Goal: Navigation & Orientation: Find specific page/section

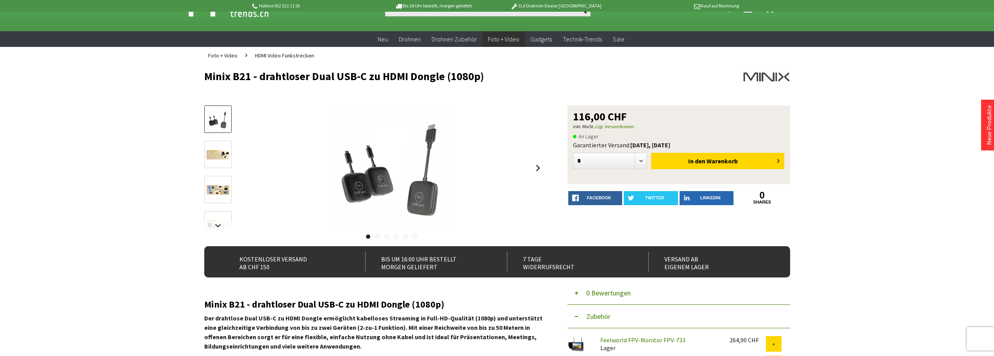
scroll to position [39, 0]
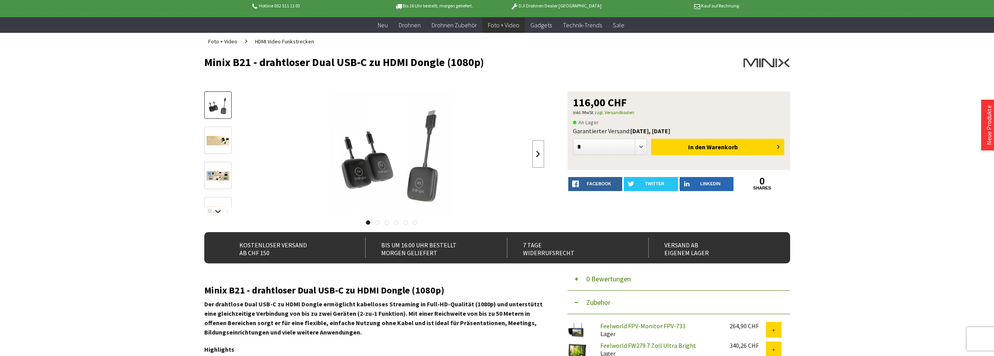
click at [538, 152] on link at bounding box center [538, 153] width 12 height 27
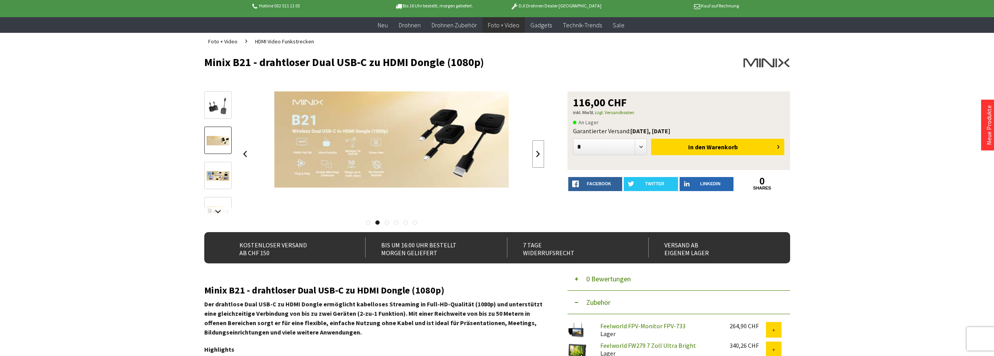
click at [538, 152] on link at bounding box center [538, 153] width 12 height 27
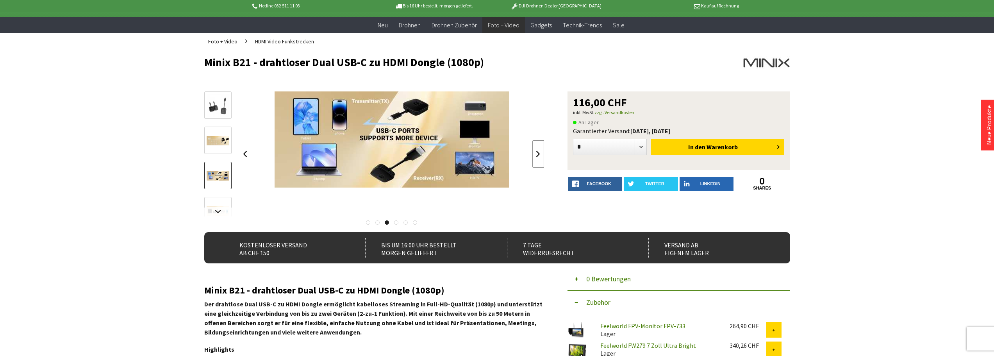
click at [538, 152] on link at bounding box center [538, 153] width 12 height 27
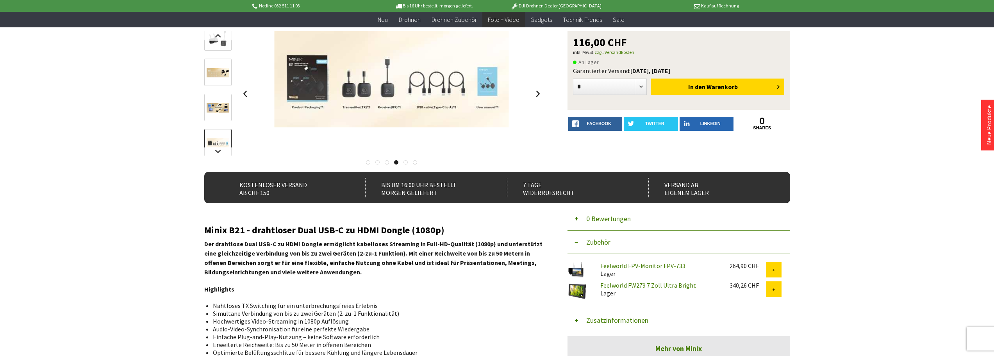
scroll to position [78, 0]
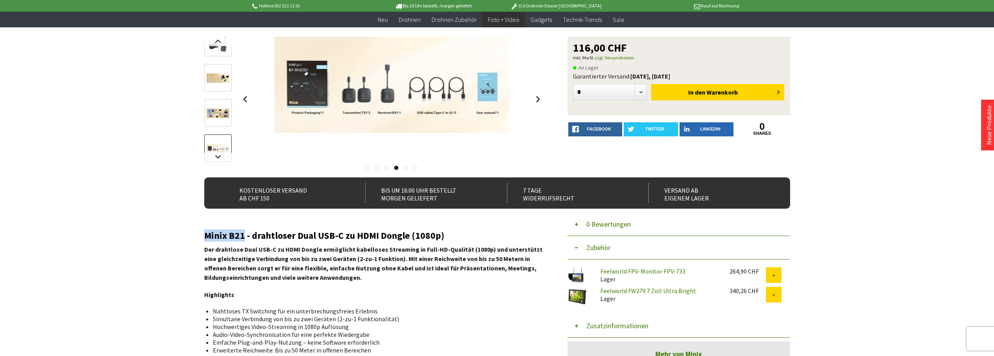
drag, startPoint x: 204, startPoint y: 235, endPoint x: 242, endPoint y: 236, distance: 37.5
click at [242, 236] on h2 "Minix B21 - drahtloser Dual USB-C zu HDMI Dongle (1080p)" at bounding box center [374, 235] width 340 height 10
copy h2 "Minix B21"
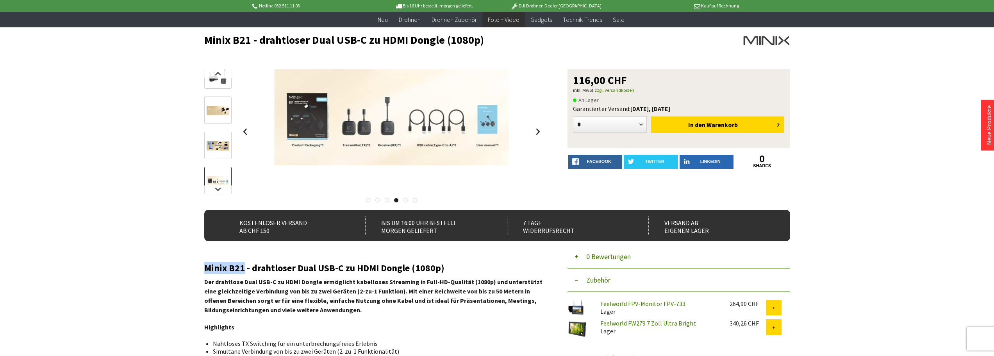
scroll to position [39, 0]
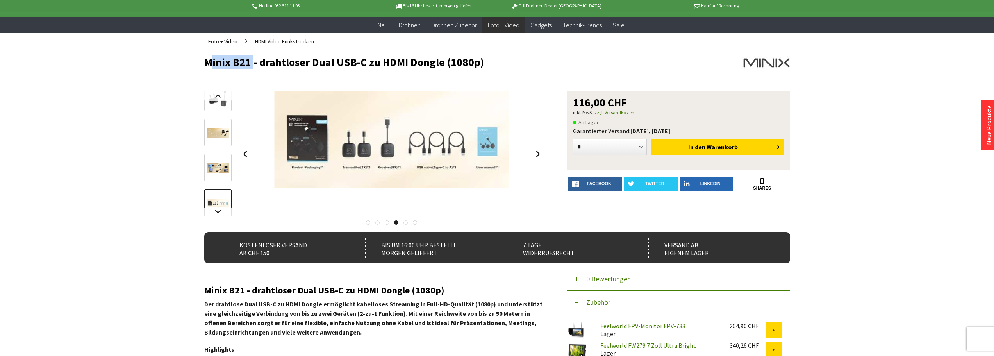
drag, startPoint x: 206, startPoint y: 61, endPoint x: 250, endPoint y: 63, distance: 43.4
click at [250, 63] on h1 "Minix B21 - drahtloser Dual USB-C zu HDMI Dongle (1080p)" at bounding box center [438, 62] width 469 height 12
copy h1 "Minix B21"
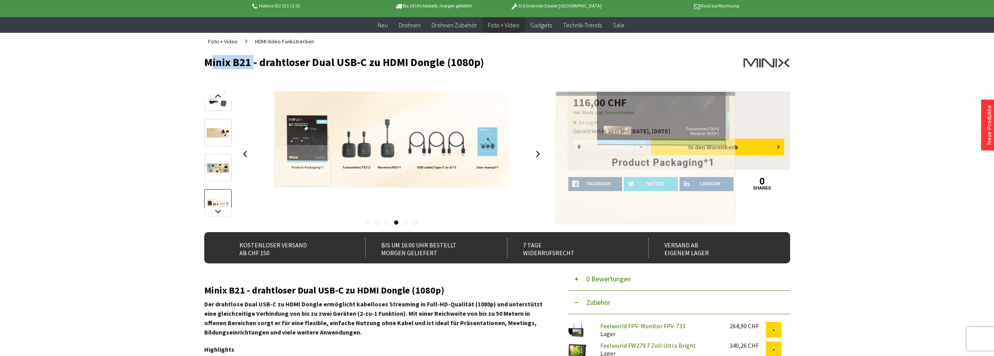
scroll to position [0, 0]
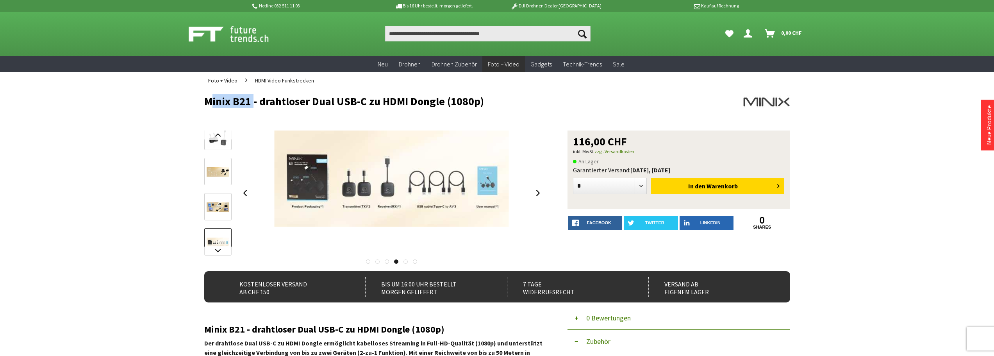
click at [213, 105] on h1 "Minix B21 - drahtloser Dual USB-C zu HDMI Dongle (1080p)" at bounding box center [438, 101] width 469 height 12
drag, startPoint x: 206, startPoint y: 100, endPoint x: 248, endPoint y: 103, distance: 42.2
click at [248, 103] on h1 "Minix B21 - drahtloser Dual USB-C zu HDMI Dongle (1080p)" at bounding box center [438, 101] width 469 height 12
copy h1 "Minix B21"
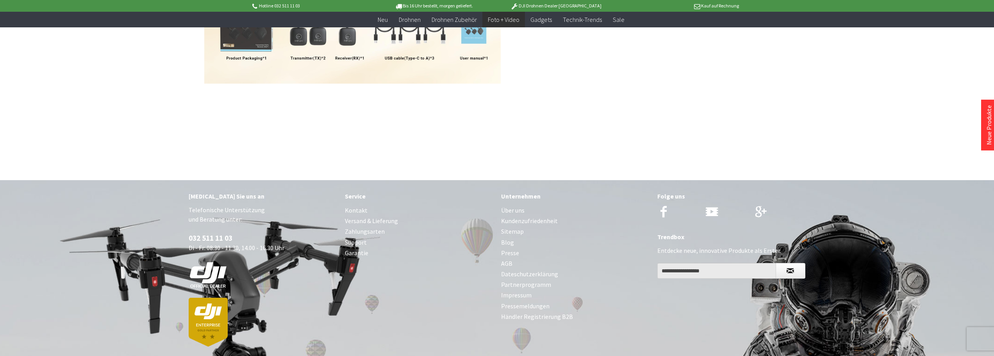
scroll to position [706, 0]
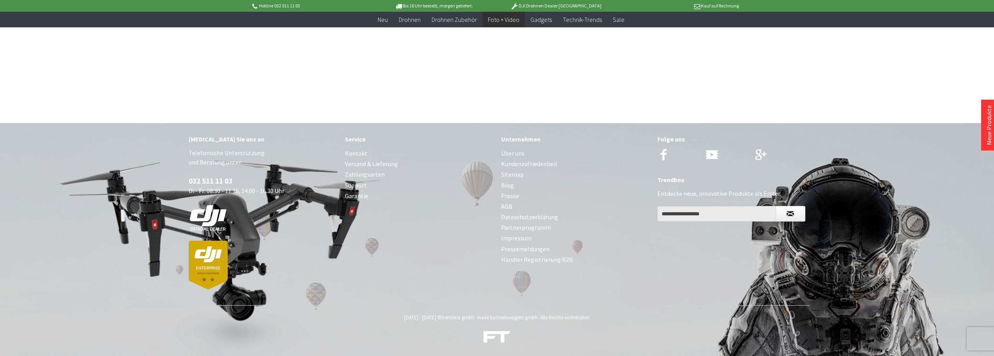
click at [517, 154] on link "Über uns" at bounding box center [575, 153] width 148 height 11
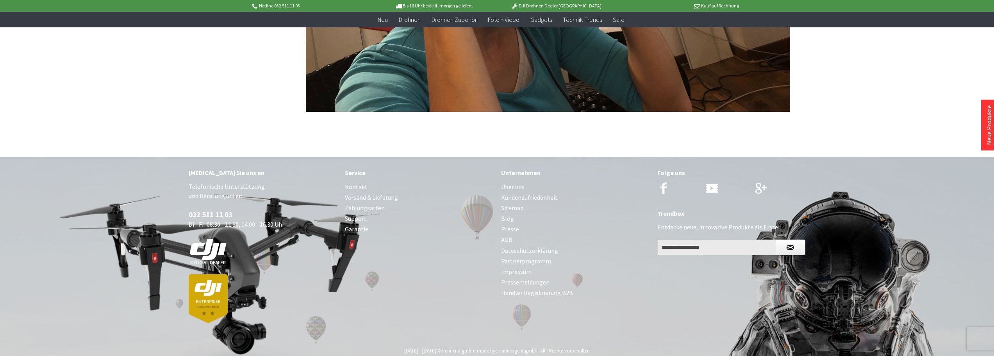
scroll to position [1909, 0]
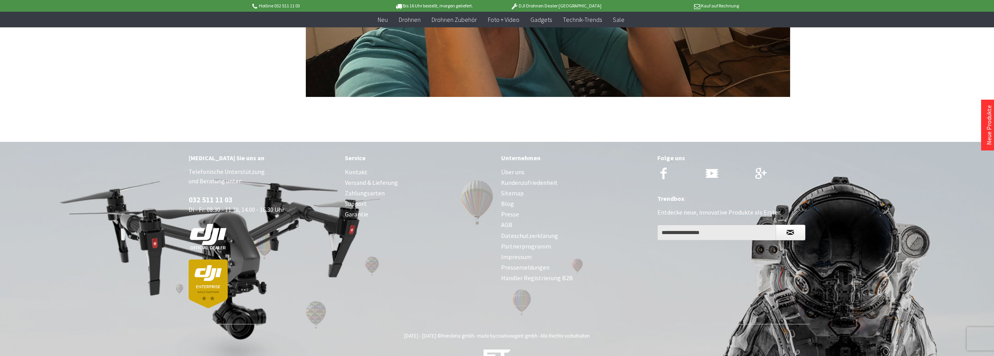
click at [523, 252] on link "Impressum" at bounding box center [575, 257] width 148 height 11
